Goal: Transaction & Acquisition: Obtain resource

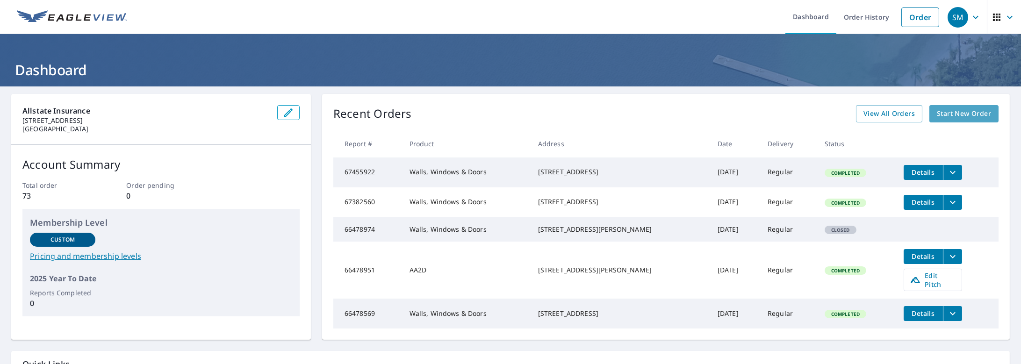
click at [944, 118] on span "Start New Order" at bounding box center [964, 114] width 54 height 12
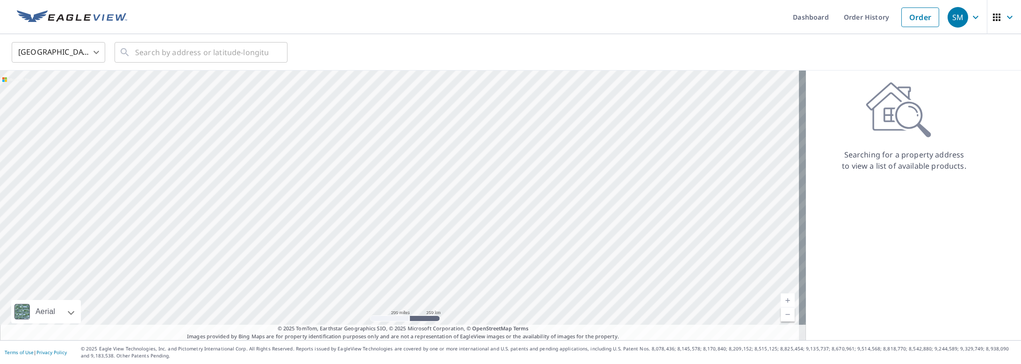
drag, startPoint x: 430, startPoint y: 41, endPoint x: 395, endPoint y: 41, distance: 34.6
click at [430, 41] on div "United States [GEOGRAPHIC_DATA] ​ ​" at bounding box center [510, 52] width 1021 height 36
click at [178, 49] on input "text" at bounding box center [201, 52] width 133 height 26
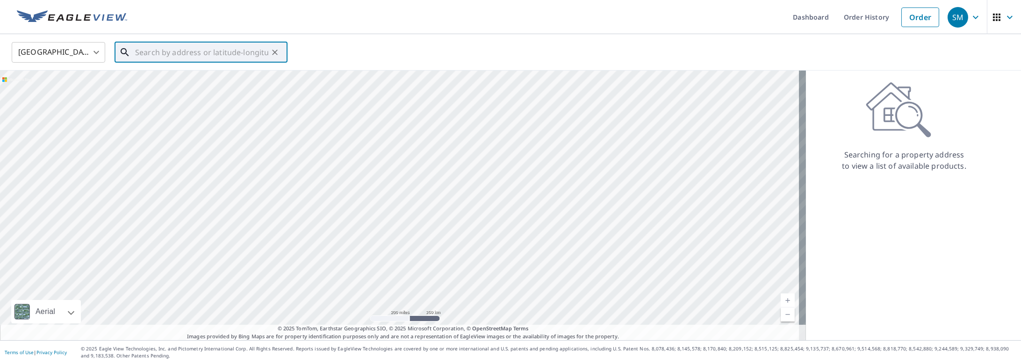
paste input "[STREET_ADDRESS][PERSON_NAME]"
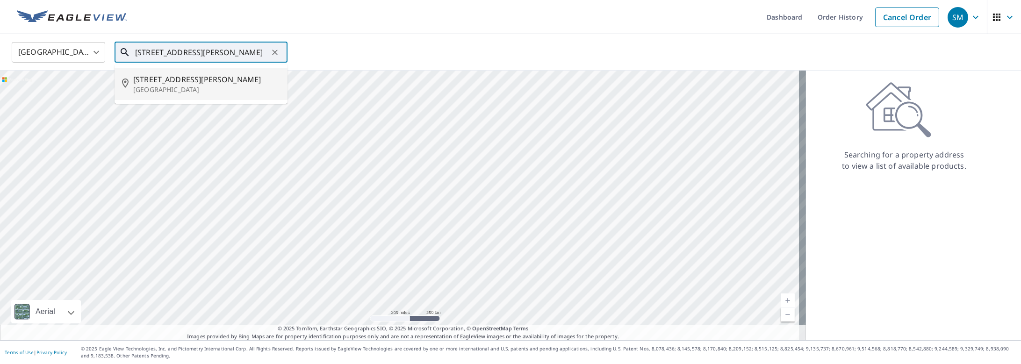
click at [197, 87] on p "[GEOGRAPHIC_DATA]" at bounding box center [206, 89] width 147 height 9
type input "[STREET_ADDRESS][PERSON_NAME]"
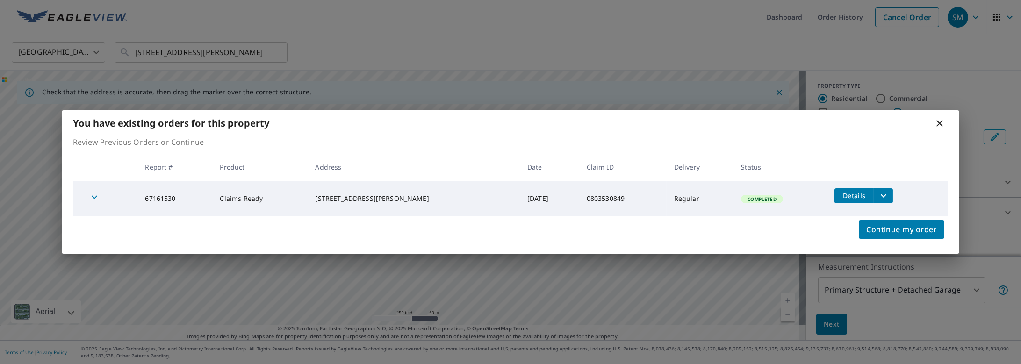
click at [886, 199] on icon "filesDropdownBtn-67161530" at bounding box center [883, 195] width 11 height 11
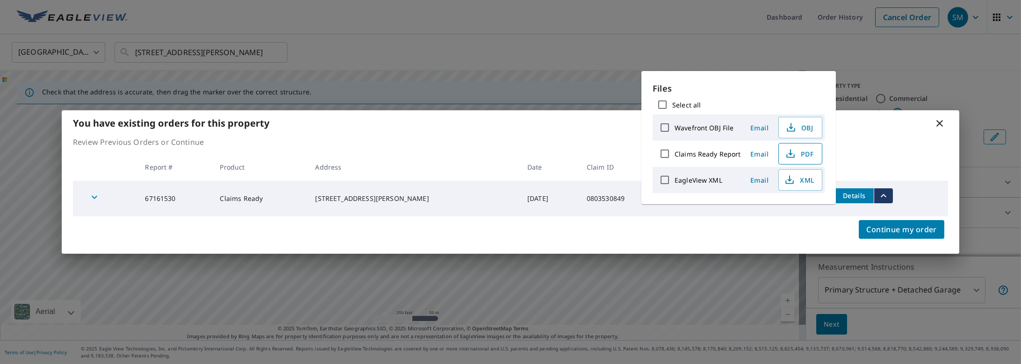
click at [798, 152] on span "PDF" at bounding box center [800, 153] width 30 height 11
